Goal: Information Seeking & Learning: Learn about a topic

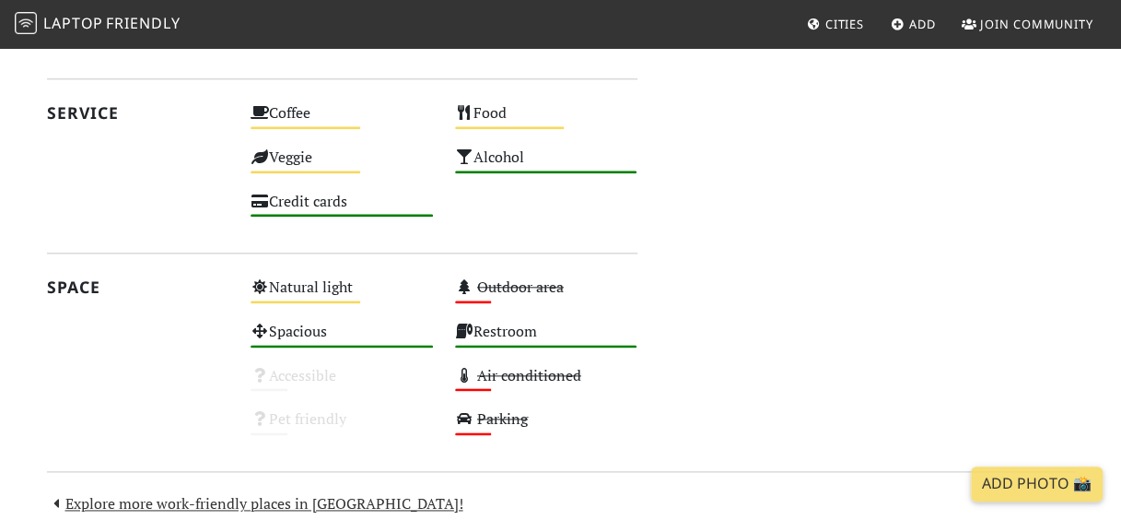
scroll to position [922, 0]
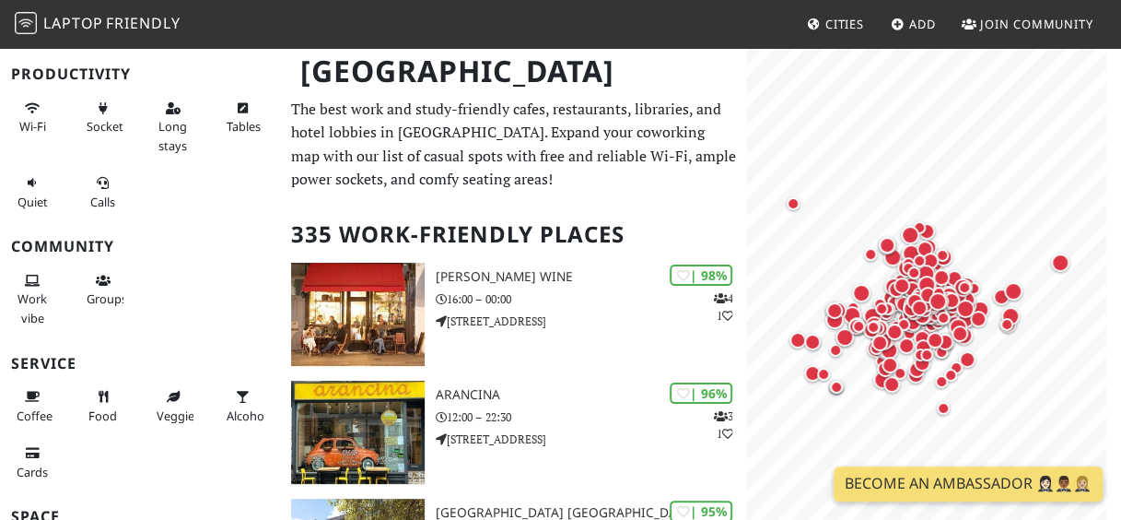
scroll to position [270, 0]
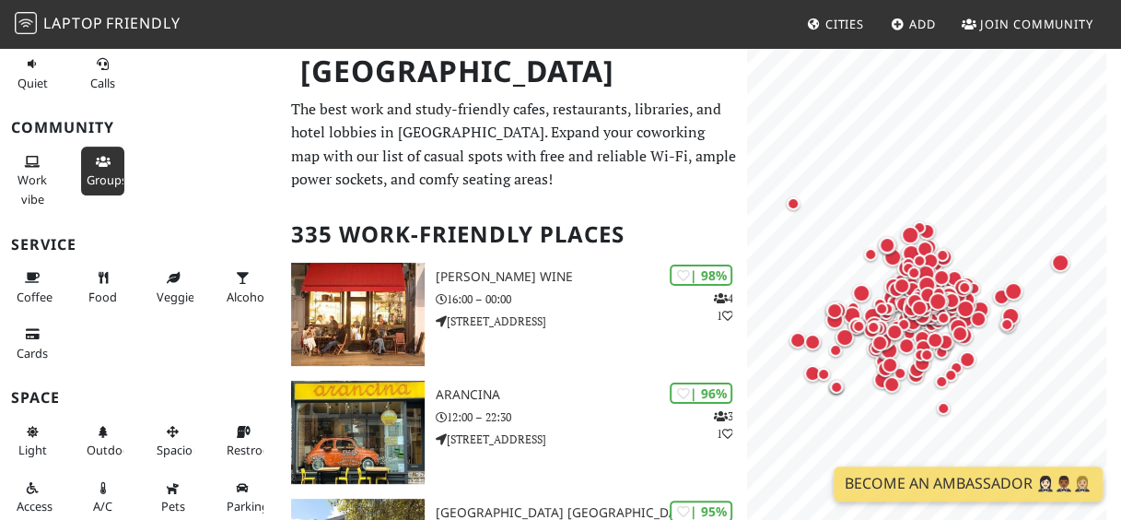
click at [115, 163] on button "Groups" at bounding box center [102, 171] width 43 height 49
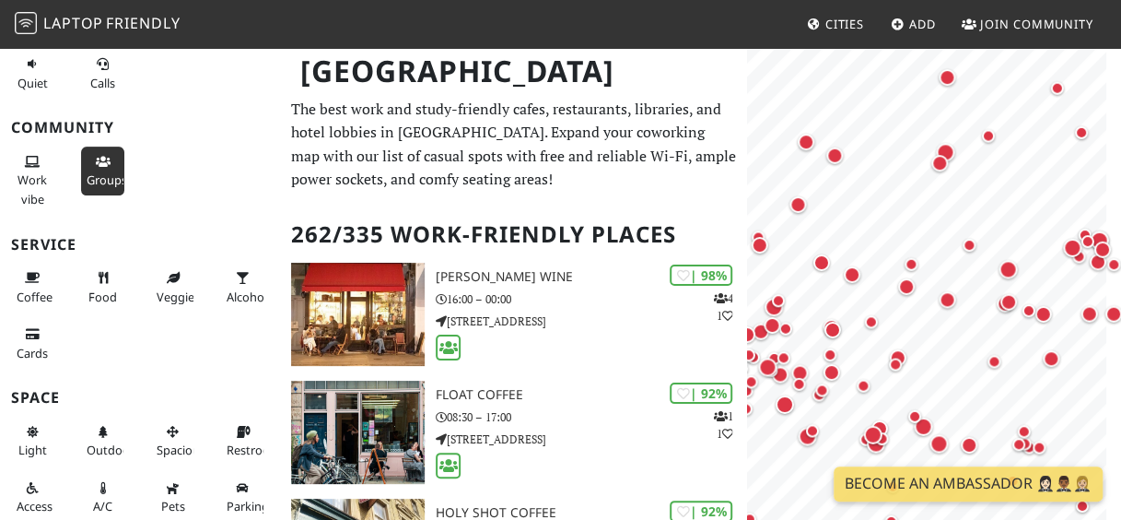
click at [1121, 282] on html "Laptop Friendly Cities Add Join Community London Filters (1) My Places Liked Pr…" at bounding box center [560, 260] width 1121 height 520
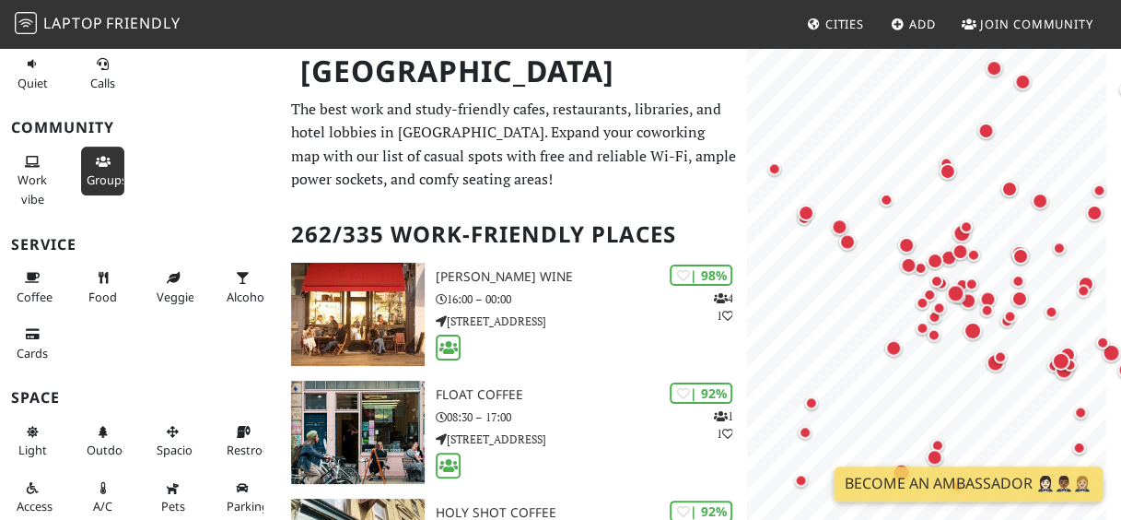
click at [1121, 249] on html "Laptop Friendly Cities Add Join Community London Filters (1) My Places Liked Pr…" at bounding box center [560, 260] width 1121 height 520
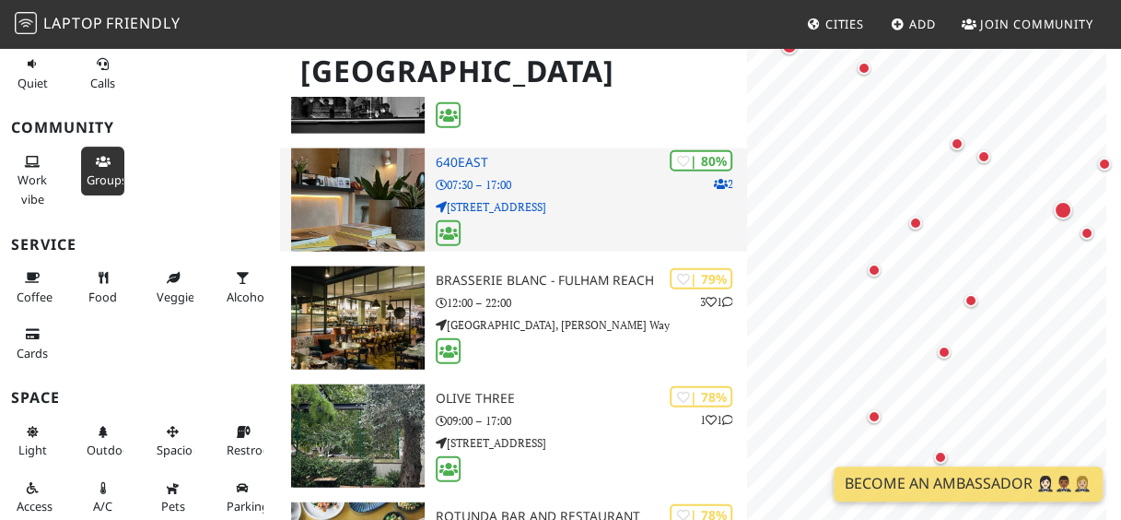
scroll to position [0, 0]
click at [468, 192] on p "07:30 – 17:00" at bounding box center [591, 185] width 311 height 18
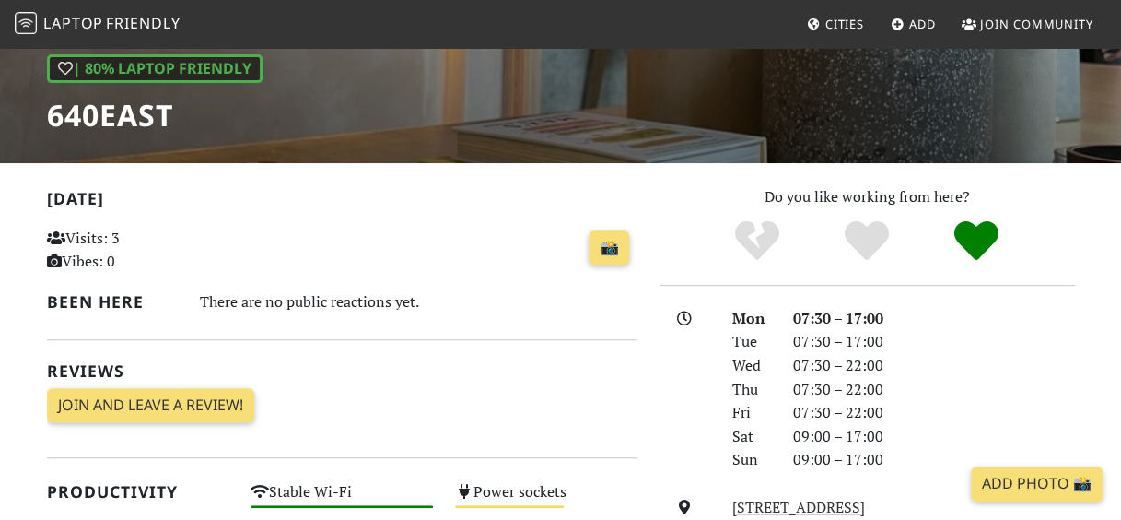
scroll to position [358, 0]
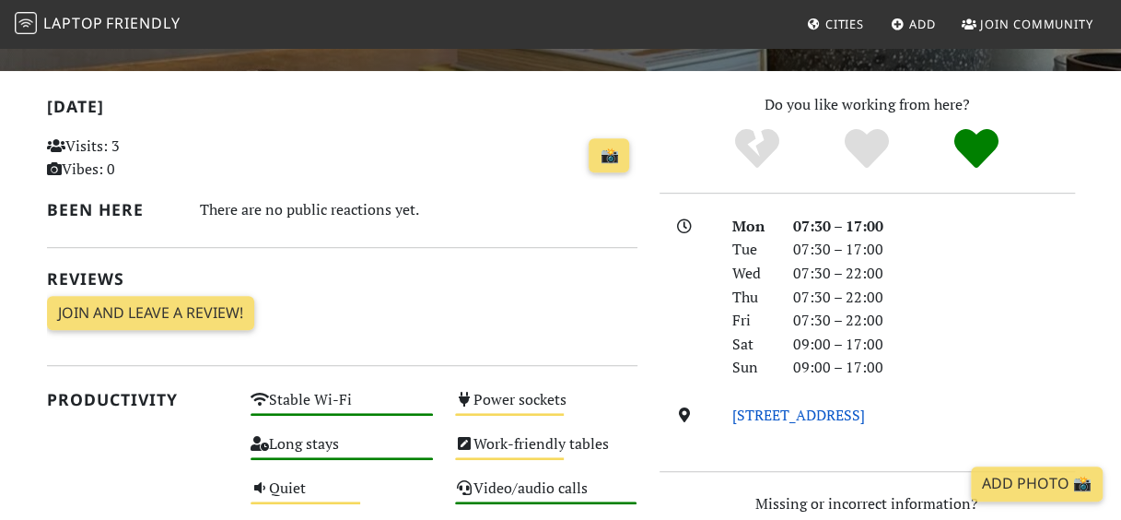
click at [865, 417] on link "10 Water Street, E14 5GX, London" at bounding box center [799, 415] width 133 height 20
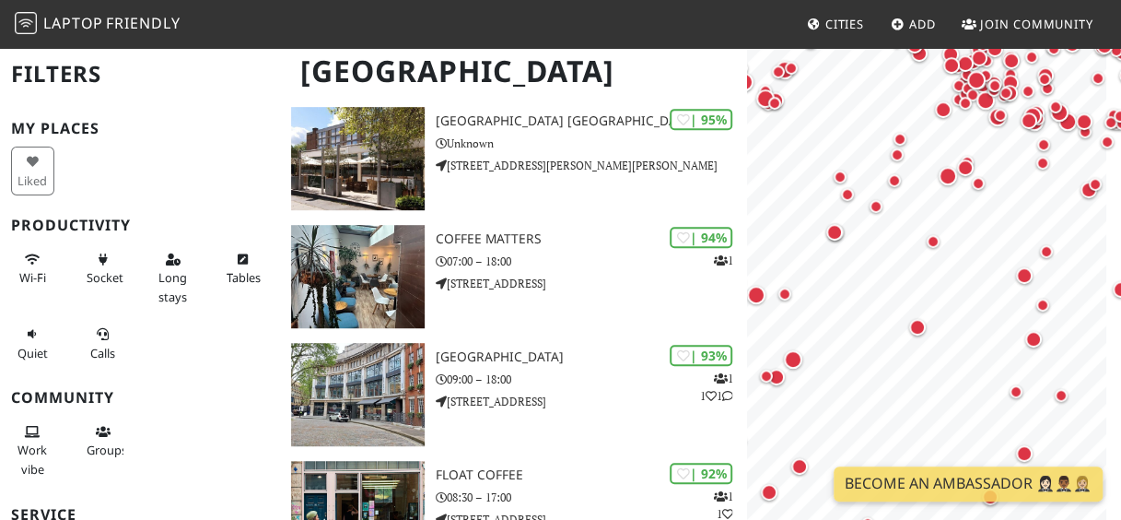
scroll to position [461, 0]
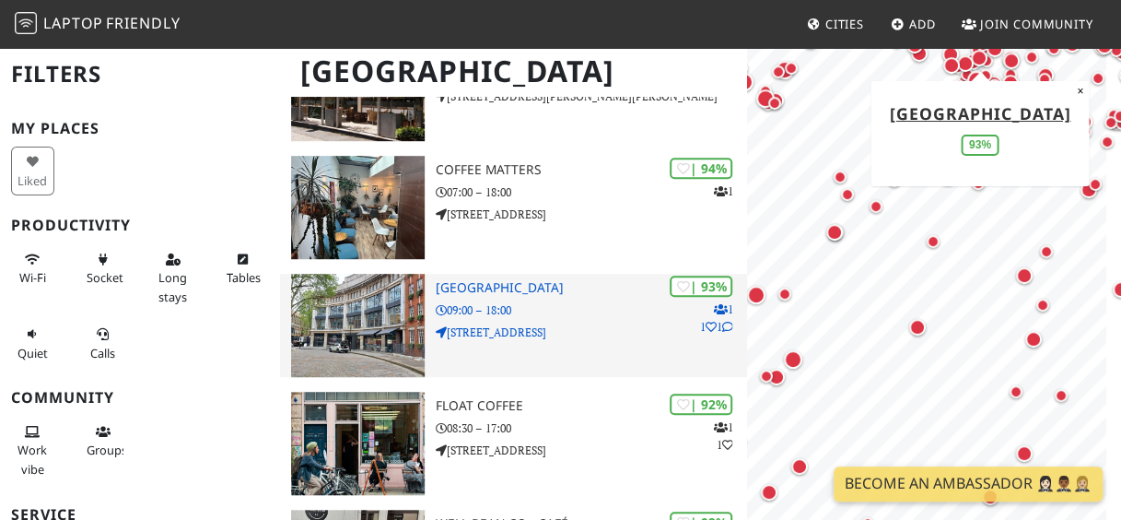
click at [538, 316] on p "09:00 – 18:00" at bounding box center [591, 310] width 311 height 18
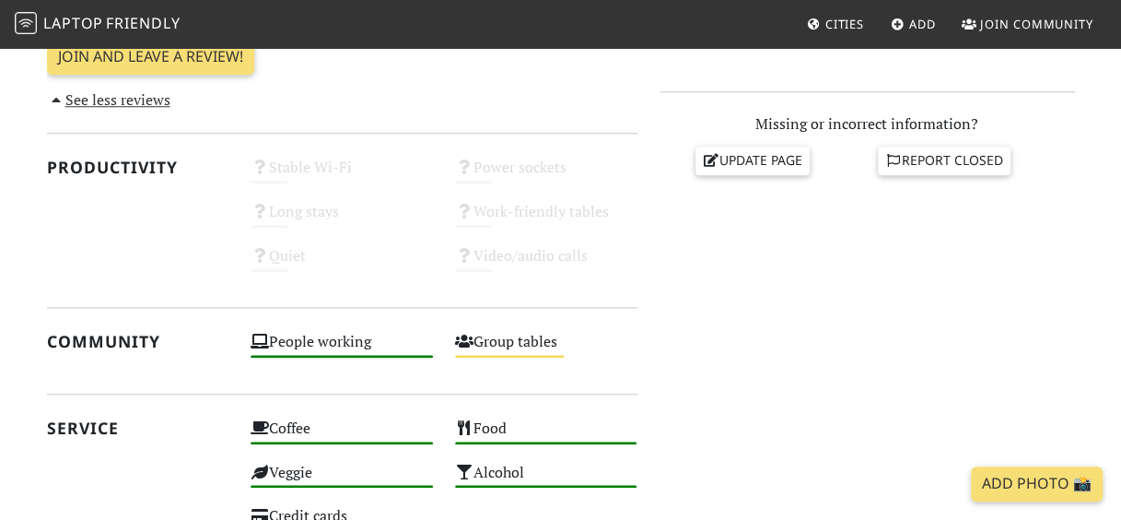
scroll to position [737, 0]
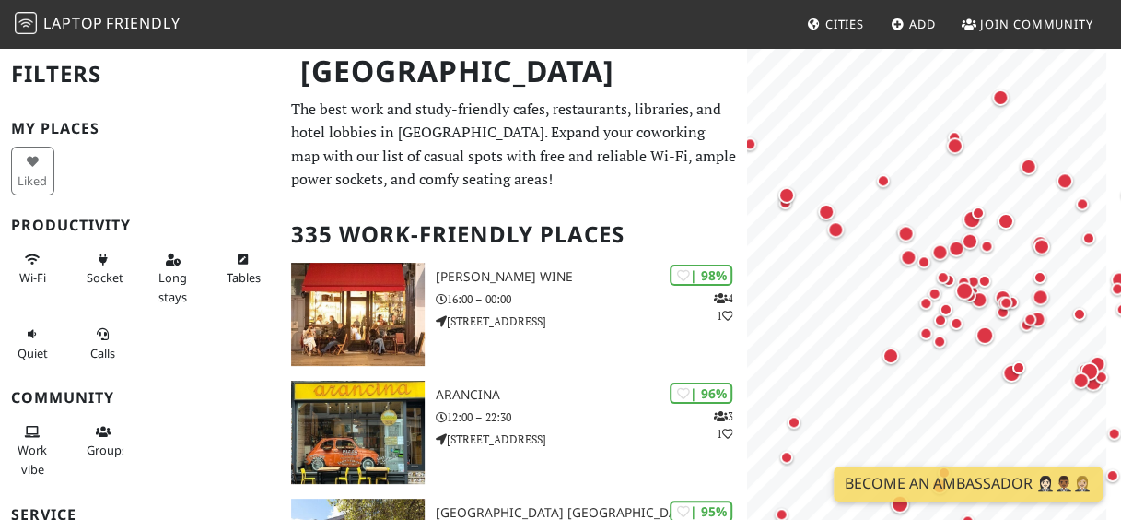
drag, startPoint x: 929, startPoint y: 372, endPoint x: 1040, endPoint y: 159, distance: 241.1
click at [1040, 159] on div "Map marker" at bounding box center [1029, 166] width 24 height 24
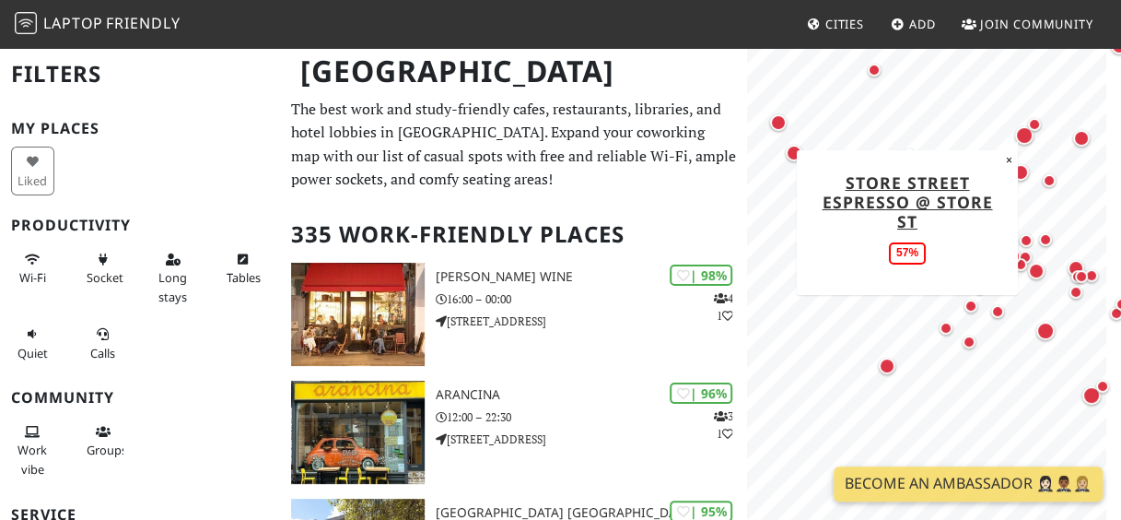
click at [1030, 135] on div "Map marker" at bounding box center [1035, 124] width 22 height 22
